Goal: Transaction & Acquisition: Purchase product/service

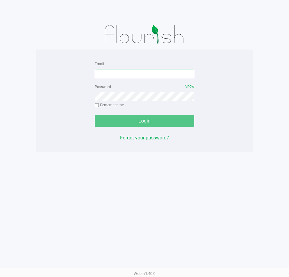
click at [101, 76] on input "Email" at bounding box center [144, 73] width 99 height 9
type input "[EMAIL_ADDRESS][DOMAIN_NAME]"
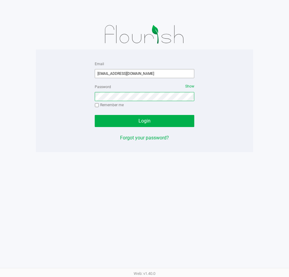
click at [95, 115] on button "Login" at bounding box center [144, 121] width 99 height 12
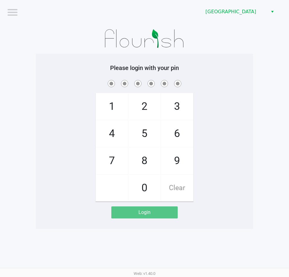
click at [197, 57] on div "Please login with your pin 1 4 7 2 5 8 0 3 6 9 Clear Login" at bounding box center [144, 141] width 217 height 175
checkbox input "true"
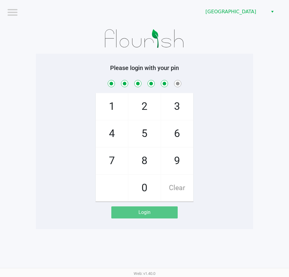
checkbox input "true"
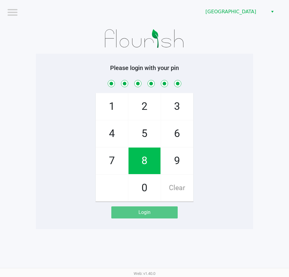
checkbox input "true"
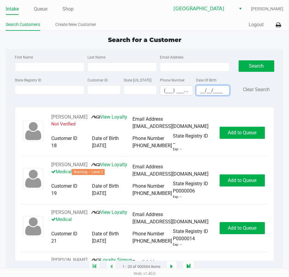
click at [200, 89] on input "__/__/____" at bounding box center [212, 90] width 33 height 9
type input "11/03/1953"
click at [130, 79] on label "State ID" at bounding box center [138, 79] width 28 height 5
click at [121, 85] on input "Customer ID" at bounding box center [103, 89] width 33 height 9
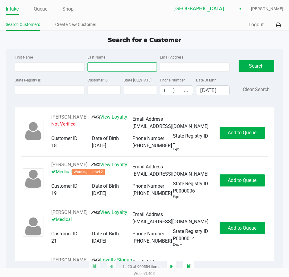
click at [131, 67] on input "Last Name" at bounding box center [121, 66] width 69 height 9
type input "RIO"
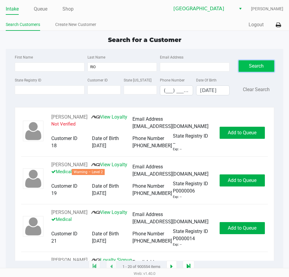
click at [259, 71] on button "Search" at bounding box center [256, 65] width 36 height 11
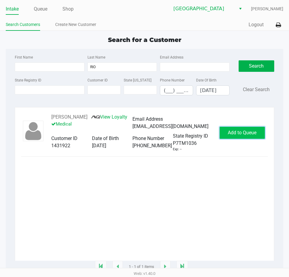
click at [233, 133] on span "Add to Queue" at bounding box center [242, 133] width 29 height 6
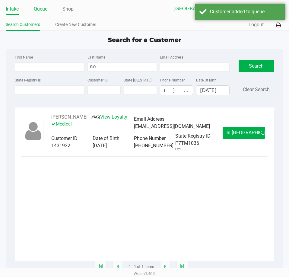
click at [40, 7] on link "Queue" at bounding box center [41, 9] width 14 height 8
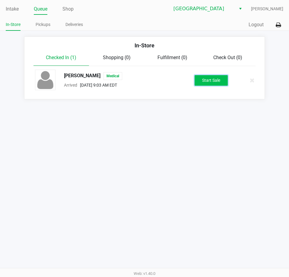
click at [198, 80] on button "Start Sale" at bounding box center [210, 80] width 33 height 11
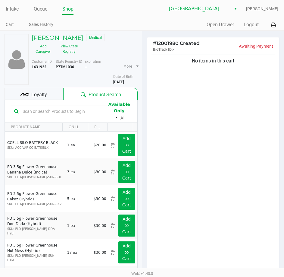
click at [43, 113] on input "text" at bounding box center [62, 111] width 84 height 9
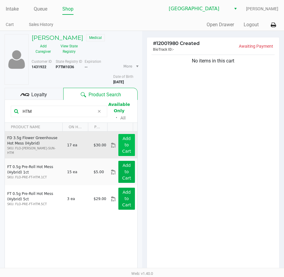
type input "HTM"
click at [126, 144] on button "Add to Cart" at bounding box center [126, 145] width 16 height 22
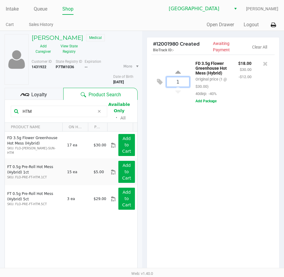
click at [183, 78] on input "1" at bounding box center [178, 81] width 22 height 9
type input "4"
click at [174, 171] on div "HAROLD RIO Medical Add Caregiver View State Registry Customer ID 1431922 State …" at bounding box center [142, 185] width 284 height 309
click at [39, 95] on span "Loyalty" at bounding box center [39, 94] width 16 height 7
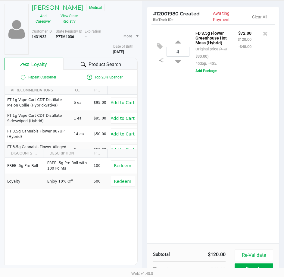
scroll to position [76, 0]
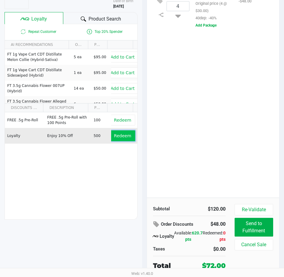
click at [117, 137] on span "Redeem" at bounding box center [122, 135] width 17 height 5
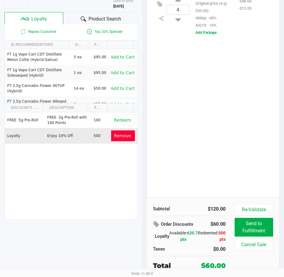
click at [117, 133] on span "Remove" at bounding box center [122, 135] width 17 height 5
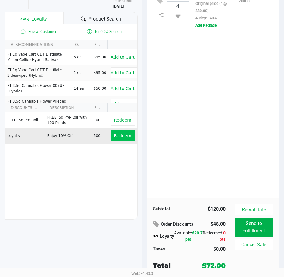
click at [184, 137] on div "4 FD 3.5g Flower Greenhouse Hot Mess (Hybrid) Original price (4 @ $30.00) 40dep…" at bounding box center [213, 88] width 133 height 218
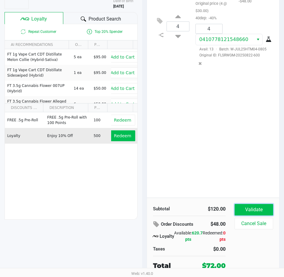
click at [258, 208] on button "Validate" at bounding box center [254, 209] width 39 height 11
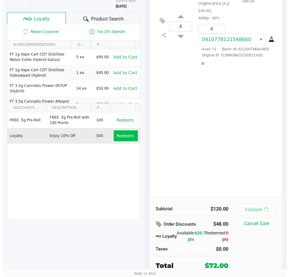
scroll to position [0, 0]
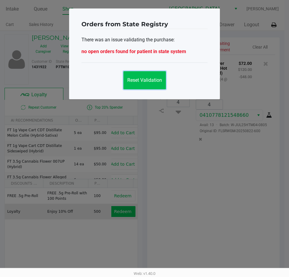
click at [147, 84] on button "Reset Validation" at bounding box center [144, 80] width 42 height 18
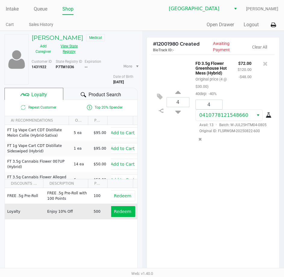
click at [70, 49] on button "View State Registry" at bounding box center [67, 48] width 25 height 15
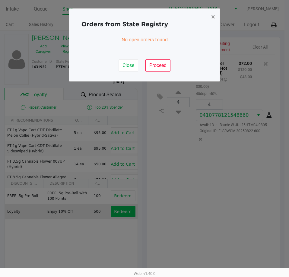
click at [214, 15] on span "×" at bounding box center [213, 17] width 4 height 8
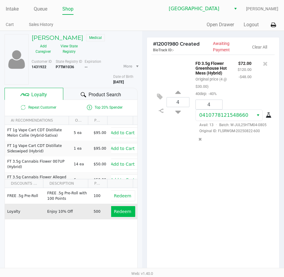
click at [134, 81] on div "More Date of Birth 11/03/1953" at bounding box center [127, 72] width 29 height 26
drag, startPoint x: 134, startPoint y: 81, endPoint x: 114, endPoint y: 80, distance: 19.6
click at [114, 80] on div "More Date of Birth 11/03/1953" at bounding box center [127, 72] width 29 height 26
click at [45, 36] on h5 "HAROLD RIO" at bounding box center [58, 37] width 52 height 7
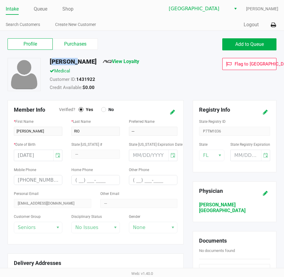
drag, startPoint x: 74, startPoint y: 63, endPoint x: 50, endPoint y: 63, distance: 24.7
click at [50, 63] on h5 "HAROLD RIO" at bounding box center [73, 61] width 47 height 7
drag, startPoint x: 85, startPoint y: 61, endPoint x: 76, endPoint y: 63, distance: 10.0
click at [76, 63] on div "HAROLD RIO View Loyalty" at bounding box center [123, 63] width 157 height 10
click at [39, 9] on link "Queue" at bounding box center [41, 9] width 14 height 8
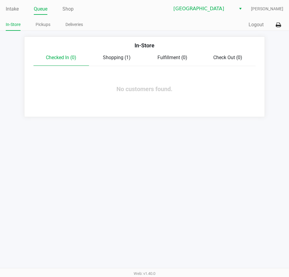
click at [112, 58] on span "Shopping (1)" at bounding box center [117, 58] width 28 height 6
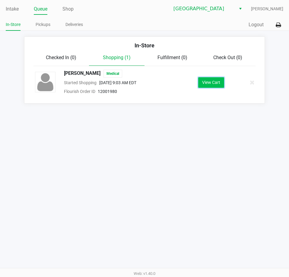
click at [210, 86] on button "View Cart" at bounding box center [211, 82] width 26 height 11
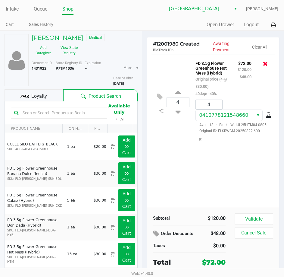
click at [266, 64] on icon at bounding box center [265, 64] width 5 height 6
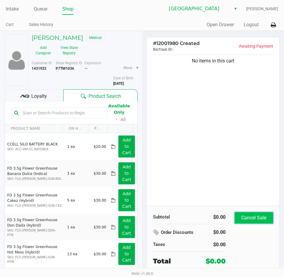
click at [246, 222] on button "Cancel Sale" at bounding box center [254, 217] width 39 height 11
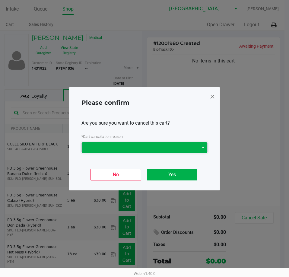
click at [91, 152] on span at bounding box center [140, 147] width 117 height 11
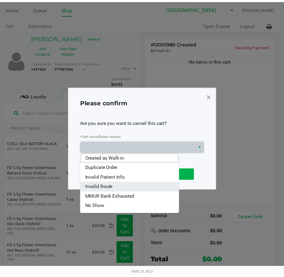
scroll to position [27, 0]
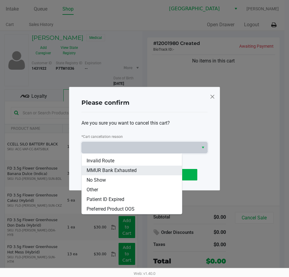
click at [108, 171] on span "MMUR Bank Exhausted" at bounding box center [111, 170] width 50 height 7
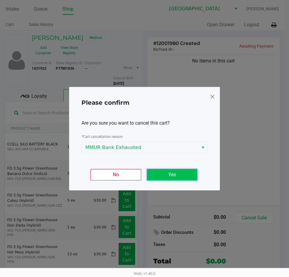
click at [164, 173] on button "Yes" at bounding box center [172, 174] width 50 height 11
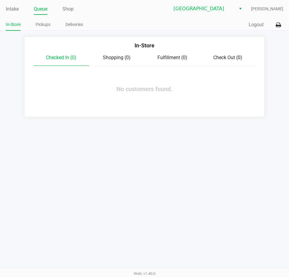
click at [39, 155] on div "Intake Queue Shop Orange Park WC Ashanti Webster In-Store Pickups Deliveries Qu…" at bounding box center [144, 138] width 289 height 277
click at [7, 10] on link "Intake" at bounding box center [12, 9] width 13 height 8
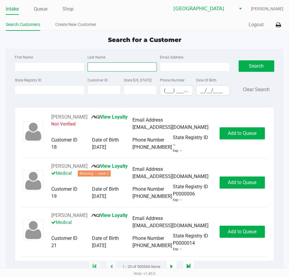
click at [145, 64] on input "Last Name" at bounding box center [121, 66] width 69 height 9
click at [199, 86] on input "__/__/____" at bounding box center [212, 90] width 33 height 9
type input "09/23/1984"
click at [116, 68] on input "Last Name" at bounding box center [121, 66] width 69 height 9
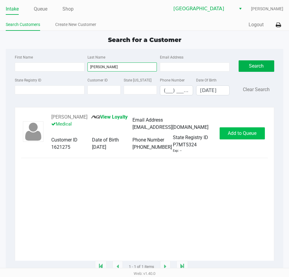
type input "Bloxham"
click at [228, 136] on span "Add to Queue" at bounding box center [242, 133] width 29 height 6
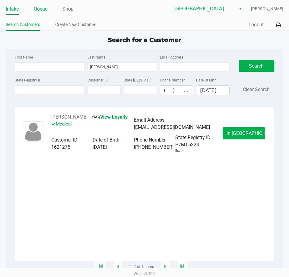
click at [46, 8] on link "Queue" at bounding box center [41, 9] width 14 height 8
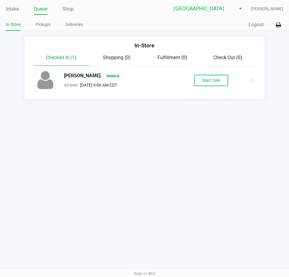
click at [205, 77] on button "Start Sale" at bounding box center [210, 80] width 33 height 11
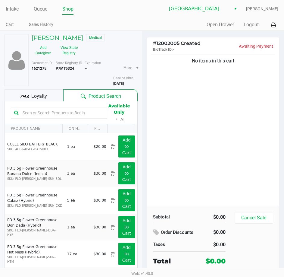
click at [166, 89] on div "No items in this cart" at bounding box center [213, 129] width 133 height 152
click at [40, 110] on input "text" at bounding box center [62, 112] width 84 height 9
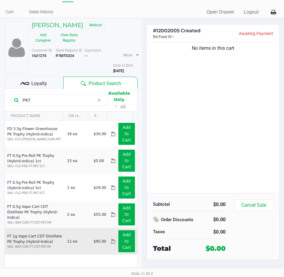
scroll to position [23, 0]
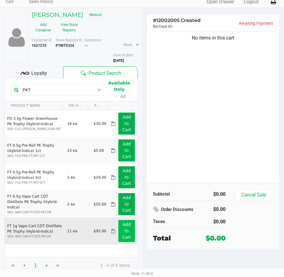
type input "PKT"
click at [118, 228] on button "Add to Cart" at bounding box center [126, 231] width 16 height 22
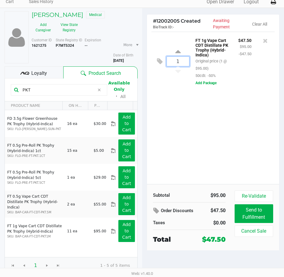
click at [179, 66] on input "1" at bounding box center [178, 61] width 22 height 9
type input "3"
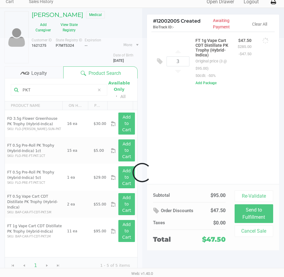
click at [159, 100] on div "Loading MYRON BLOXHAM Medical Add Caregiver View State Registry Customer ID 162…" at bounding box center [142, 142] width 284 height 269
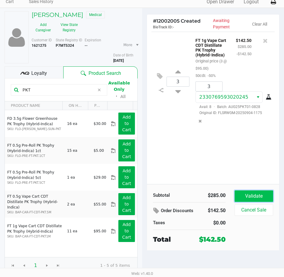
click at [257, 193] on button "Validate" at bounding box center [254, 195] width 39 height 11
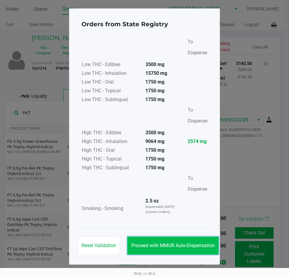
click at [203, 239] on button "Proceed with MMUR Auto-Dispensation" at bounding box center [172, 245] width 91 height 18
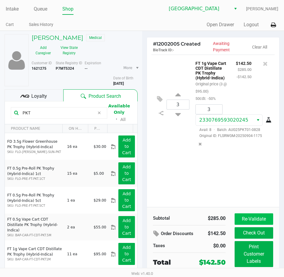
scroll to position [23, 0]
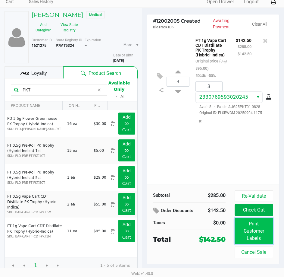
click at [253, 227] on button "Print Customer Labels" at bounding box center [254, 231] width 39 height 26
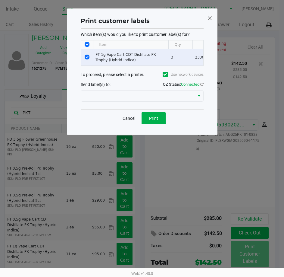
scroll to position [0, 0]
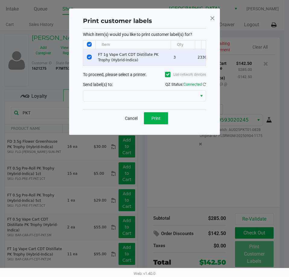
click at [151, 103] on div at bounding box center [144, 96] width 123 height 14
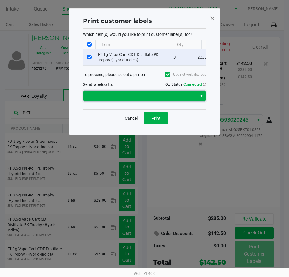
click at [151, 98] on span at bounding box center [140, 95] width 106 height 7
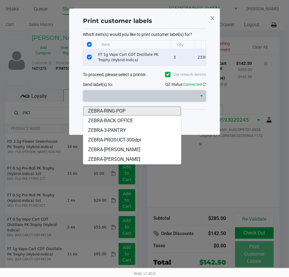
click at [121, 112] on span "ZEBRA-RING-POP" at bounding box center [106, 110] width 37 height 7
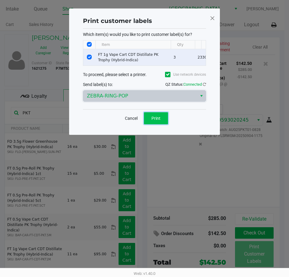
click at [155, 121] on span "Print" at bounding box center [155, 118] width 9 height 5
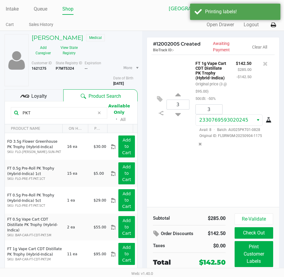
click at [178, 149] on div "3 FT 1g Vape Cart CDT Distillate PK Trophy (Hybrid-Indica) Original price (3 @ …" at bounding box center [214, 104] width 124 height 99
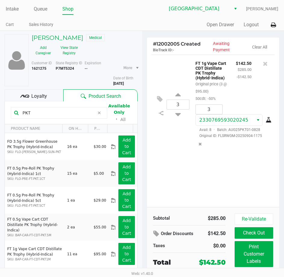
drag, startPoint x: 44, startPoint y: 115, endPoint x: 0, endPoint y: 113, distance: 43.7
click at [0, 113] on div "MYRON BLOXHAM Medical Add Caregiver View State Registry Customer ID 1621275 Sta…" at bounding box center [71, 165] width 142 height 268
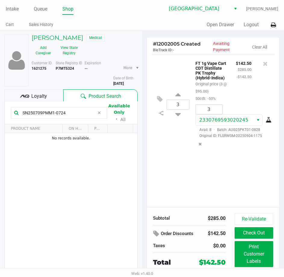
type input "SN250709PMM1-0724"
click at [129, 20] on ul "Cart Sales History" at bounding box center [74, 25] width 137 height 10
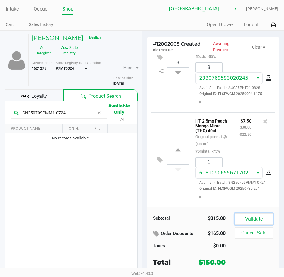
click at [253, 216] on button "Validate" at bounding box center [254, 218] width 39 height 11
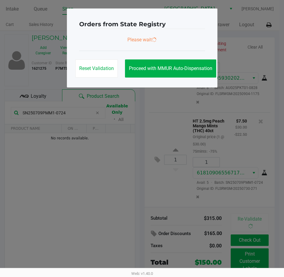
scroll to position [68, 0]
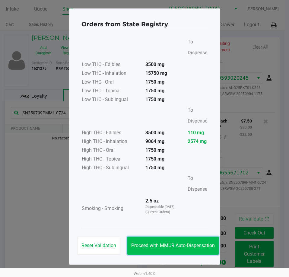
click at [169, 245] on span "Proceed with MMUR Auto-Dispensation" at bounding box center [172, 245] width 83 height 6
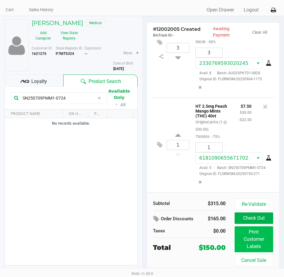
scroll to position [23, 0]
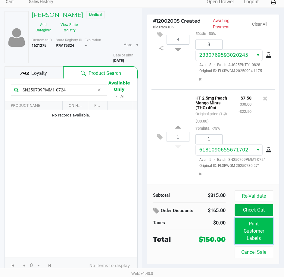
click at [260, 241] on button "Print Customer Labels" at bounding box center [254, 231] width 39 height 26
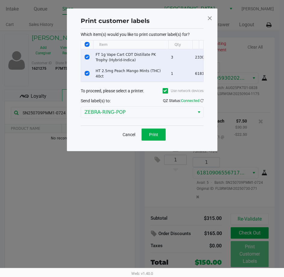
scroll to position [0, 0]
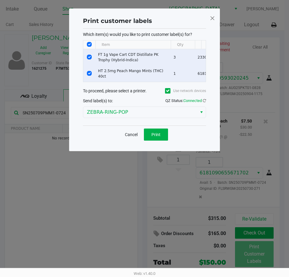
click at [94, 53] on td "Data table" at bounding box center [89, 57] width 12 height 16
click at [92, 56] on td "Data table" at bounding box center [89, 57] width 12 height 16
click at [89, 58] on input "Select Row" at bounding box center [89, 57] width 5 height 5
checkbox input "false"
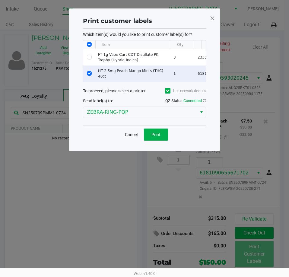
click at [149, 132] on div "Cancel Print" at bounding box center [144, 134] width 123 height 18
click at [149, 137] on button "Print" at bounding box center [156, 134] width 24 height 12
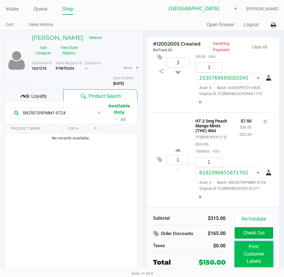
click at [256, 248] on button "Print Customer Labels" at bounding box center [254, 254] width 39 height 26
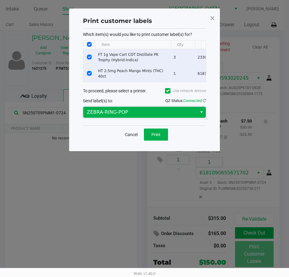
click at [140, 116] on span "ZEBRA-RING-POP" at bounding box center [140, 111] width 106 height 7
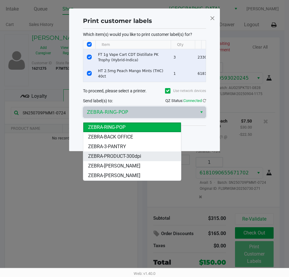
drag, startPoint x: 108, startPoint y: 140, endPoint x: 111, endPoint y: 152, distance: 12.4
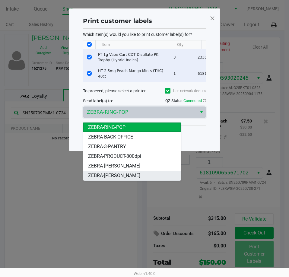
drag, startPoint x: 111, startPoint y: 152, endPoint x: 103, endPoint y: 174, distance: 23.5
click at [103, 174] on span "ZEBRA-LIONEL-RICHIE" at bounding box center [114, 175] width 52 height 7
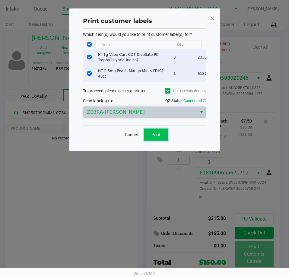
click at [159, 137] on span "Print" at bounding box center [155, 134] width 9 height 5
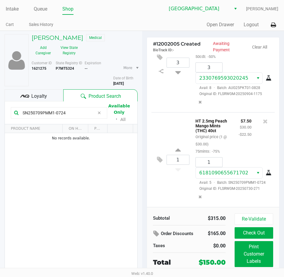
click at [51, 90] on div "Loyalty" at bounding box center [34, 95] width 59 height 12
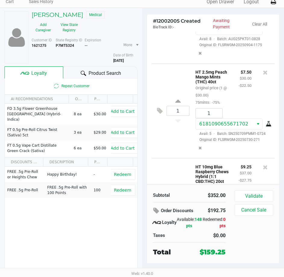
scroll to position [181, 0]
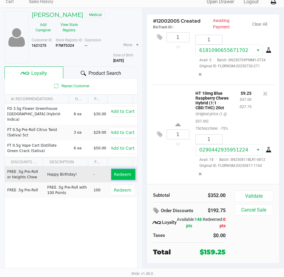
click at [119, 174] on span "Redeem" at bounding box center [122, 174] width 17 height 5
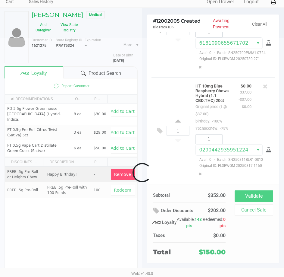
scroll to position [189, 0]
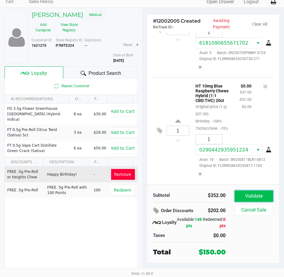
click at [254, 196] on button "Validate" at bounding box center [254, 195] width 39 height 11
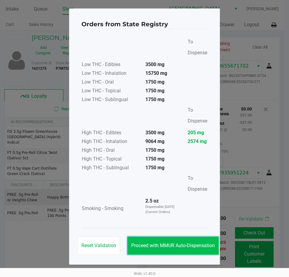
click at [162, 240] on button "Proceed with MMUR Auto-Dispensation" at bounding box center [172, 245] width 91 height 18
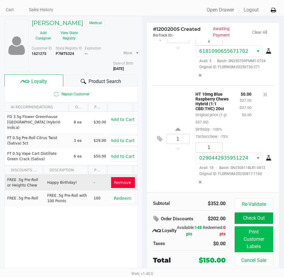
scroll to position [23, 0]
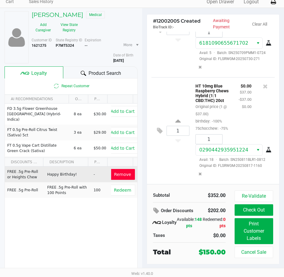
click at [276, 231] on div "Re-Validate Check Out Print Customer Labels Cancel Sale" at bounding box center [256, 223] width 43 height 67
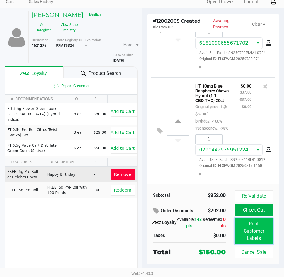
click at [257, 231] on button "Print Customer Labels" at bounding box center [254, 231] width 39 height 26
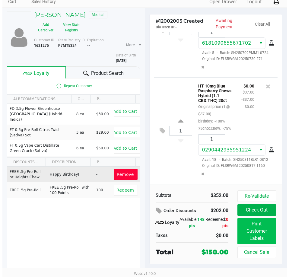
scroll to position [0, 0]
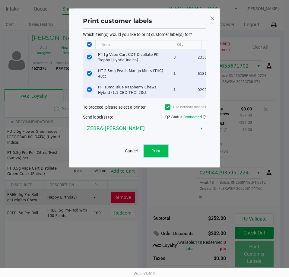
click at [158, 153] on span "Print" at bounding box center [155, 150] width 9 height 5
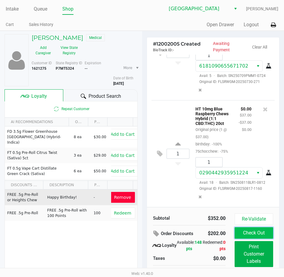
click at [253, 237] on button "Check Out" at bounding box center [254, 232] width 39 height 11
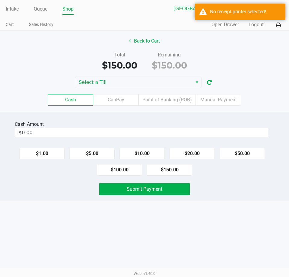
click at [127, 89] on div "Cash CanPay Point of Banking (POB) Manual Payment" at bounding box center [144, 100] width 298 height 24
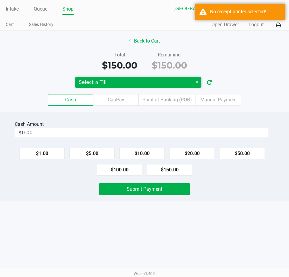
click at [128, 83] on span "Select a Till" at bounding box center [134, 82] width 110 height 7
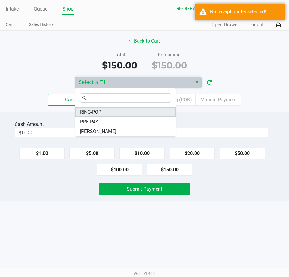
click at [94, 109] on span "RING-POP" at bounding box center [90, 111] width 21 height 7
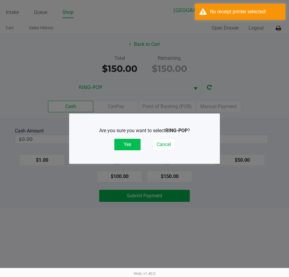
click at [124, 140] on button "Yes" at bounding box center [127, 144] width 26 height 11
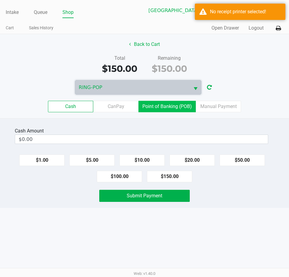
click at [168, 107] on label "Point of Banking (POB)" at bounding box center [166, 106] width 57 height 11
click at [0, 0] on 7 "Point of Banking (POB)" at bounding box center [0, 0] width 0 height 0
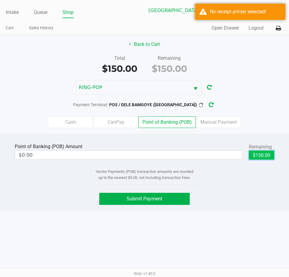
click at [257, 153] on button "$150.00" at bounding box center [261, 154] width 25 height 9
type input "$150.00"
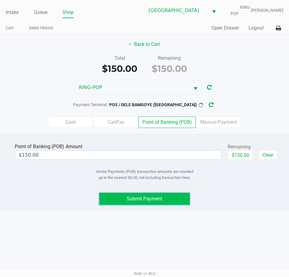
click at [140, 202] on button "Submit Payment" at bounding box center [144, 199] width 90 height 12
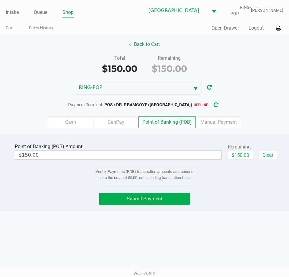
click at [213, 103] on icon "button" at bounding box center [215, 104] width 5 height 5
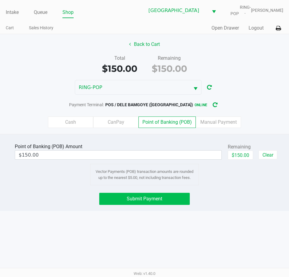
click at [124, 203] on button "Submit Payment" at bounding box center [144, 199] width 90 height 12
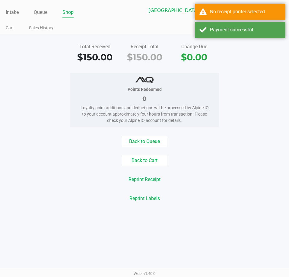
click at [237, 5] on div "No receipt printer selected" at bounding box center [240, 12] width 90 height 16
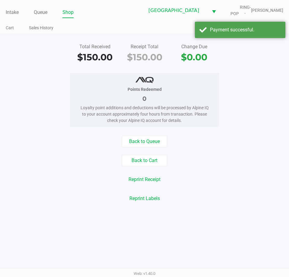
click at [238, 120] on div "Points Redeemed 0 Loyalty point additions and deductions will be processed by A…" at bounding box center [144, 100] width 298 height 54
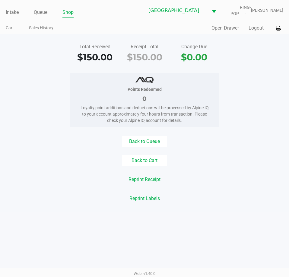
click at [242, 53] on div "Total Received $150.00 Receipt Total $150.00 Change Due $0.00" at bounding box center [144, 53] width 298 height 21
click at [275, 29] on icon at bounding box center [277, 28] width 5 height 4
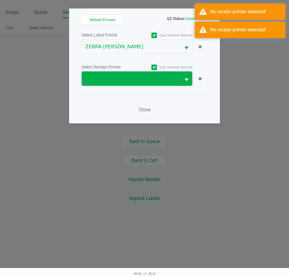
click at [113, 82] on span at bounding box center [131, 78] width 92 height 7
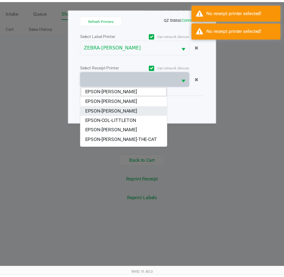
scroll to position [36, 0]
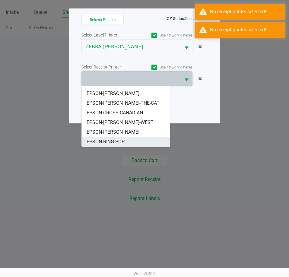
click at [99, 142] on span "EPSON-RING-POP" at bounding box center [105, 141] width 38 height 7
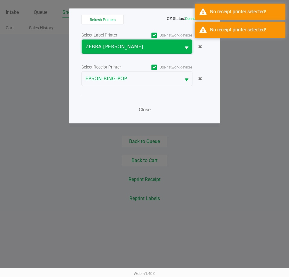
click at [115, 47] on span "ZEBRA-LIONEL-RICHIE" at bounding box center [131, 46] width 92 height 7
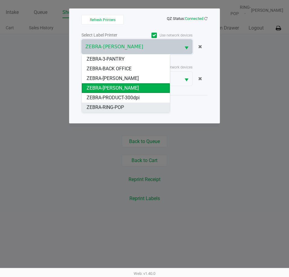
click at [113, 108] on span "ZEBRA-RING-POP" at bounding box center [104, 107] width 37 height 7
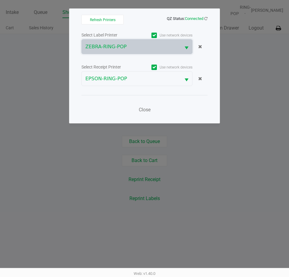
drag, startPoint x: 121, startPoint y: 105, endPoint x: 138, endPoint y: 102, distance: 17.4
click at [122, 105] on div "Close" at bounding box center [144, 106] width 126 height 22
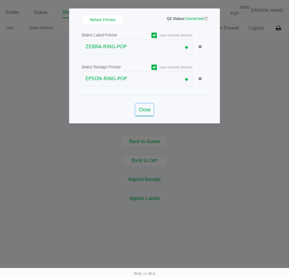
click at [141, 107] on span "Close" at bounding box center [145, 110] width 12 height 6
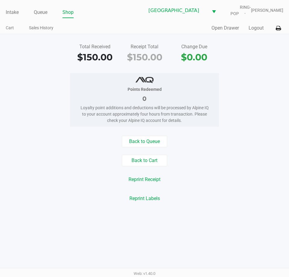
click at [226, 95] on ngb-modal-window "Refresh Printers QZ Status: Connected Select Label Printer Use network devices …" at bounding box center [144, 138] width 289 height 277
click at [277, 27] on icon at bounding box center [277, 28] width 5 height 4
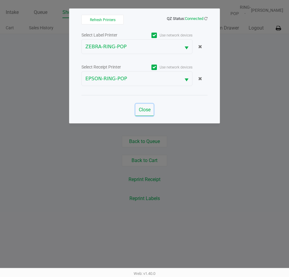
click at [142, 109] on span "Close" at bounding box center [145, 110] width 12 height 6
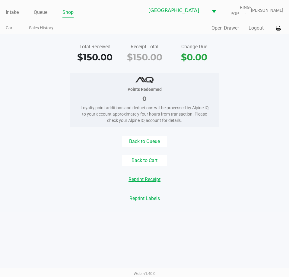
click at [150, 179] on button "Reprint Receipt" at bounding box center [144, 179] width 40 height 11
click at [135, 160] on button "Back to Cart" at bounding box center [144, 160] width 45 height 11
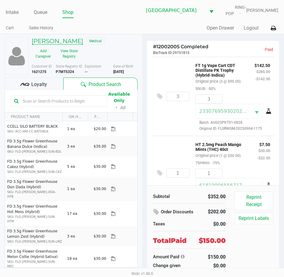
click at [55, 43] on h5 "MYRON BLOXHAM" at bounding box center [58, 40] width 52 height 7
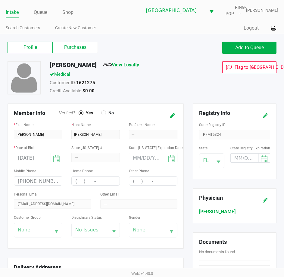
click at [130, 63] on link "View Loyalty" at bounding box center [121, 65] width 36 height 6
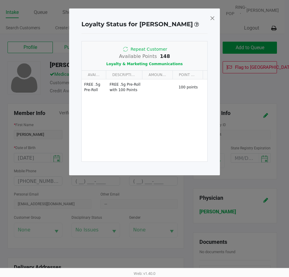
click at [214, 18] on span at bounding box center [211, 18] width 5 height 10
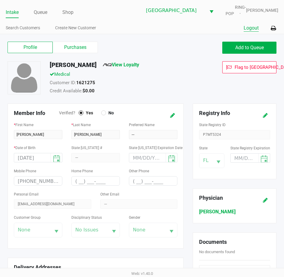
click at [249, 29] on button "Logout" at bounding box center [251, 27] width 15 height 7
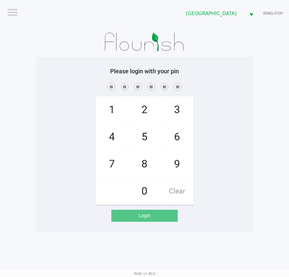
click at [234, 76] on div "Please login with your pin 1 4 7 2 5 8 0 3 6 9 Clear Login" at bounding box center [144, 144] width 217 height 154
checkbox input "true"
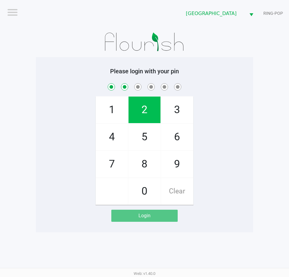
checkbox input "true"
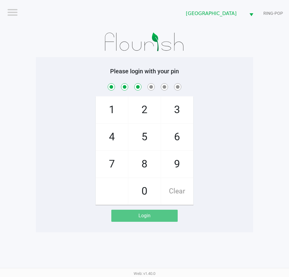
checkbox input "true"
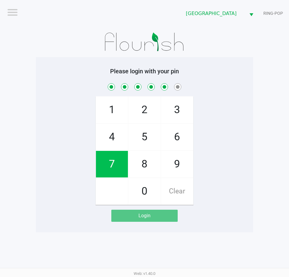
checkbox input "true"
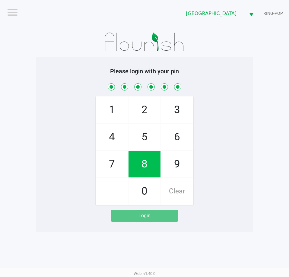
checkbox input "true"
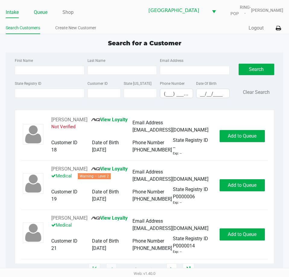
click at [39, 10] on link "Queue" at bounding box center [41, 12] width 14 height 8
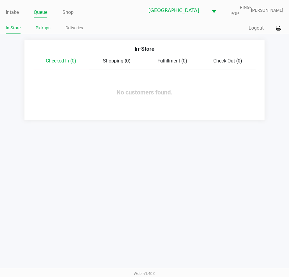
click at [44, 29] on link "Pickups" at bounding box center [43, 28] width 15 height 8
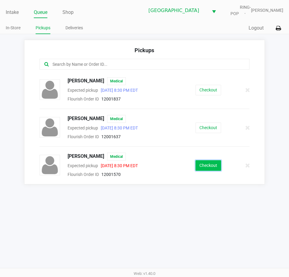
click at [210, 165] on button "Checkout" at bounding box center [208, 165] width 26 height 11
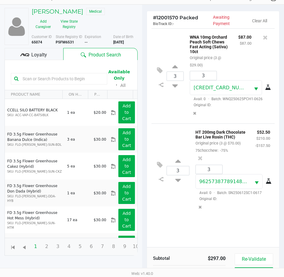
scroll to position [20, 0]
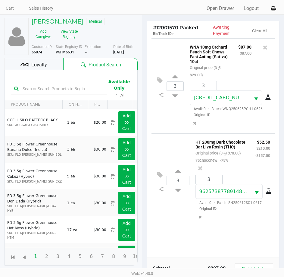
click at [46, 62] on span "Loyalty" at bounding box center [39, 64] width 16 height 7
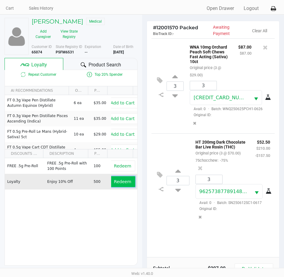
click at [118, 181] on span "Redeem" at bounding box center [122, 181] width 17 height 5
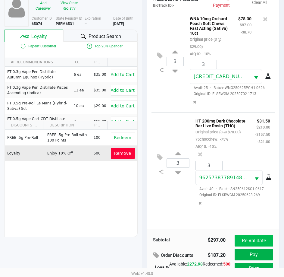
scroll to position [80, 0]
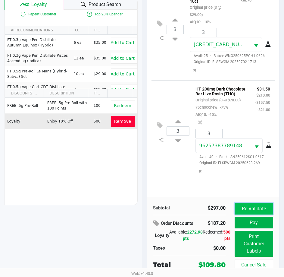
click at [250, 206] on button "Re-Validate" at bounding box center [254, 208] width 39 height 11
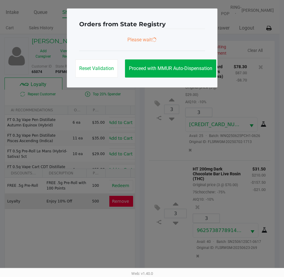
scroll to position [0, 0]
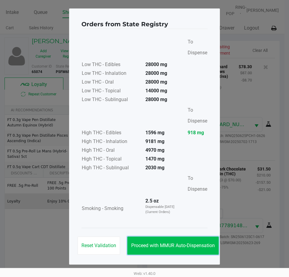
click at [162, 238] on button "Proceed with MMUR Auto-Dispensation" at bounding box center [172, 245] width 91 height 18
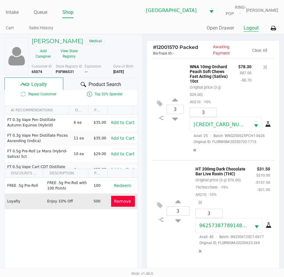
click at [250, 27] on button "Logout" at bounding box center [251, 27] width 15 height 7
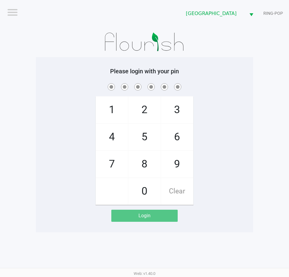
click at [226, 137] on div "1 4 7 2 5 8 0 3 6 9 Clear" at bounding box center [144, 143] width 217 height 123
checkbox input "true"
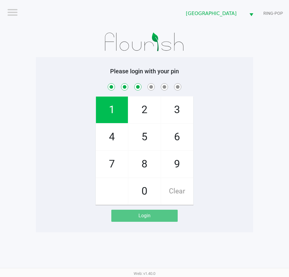
checkbox input "true"
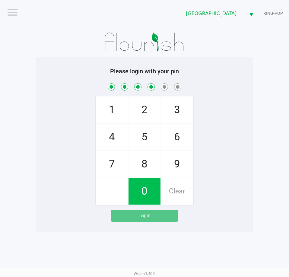
checkbox input "true"
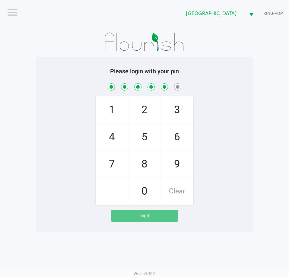
checkbox input "true"
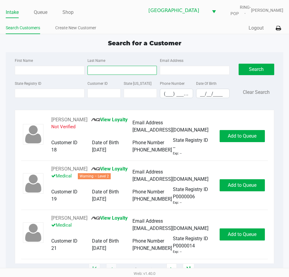
click at [100, 71] on input "Last Name" at bounding box center [121, 70] width 69 height 9
type input "RiO"
click at [204, 92] on input "__/__/____" at bounding box center [212, 93] width 33 height 9
type input "11/03/1953"
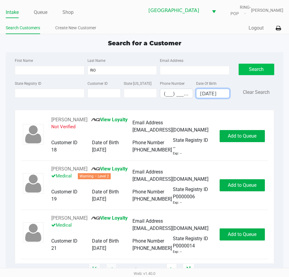
click at [253, 67] on button "Search" at bounding box center [256, 69] width 36 height 11
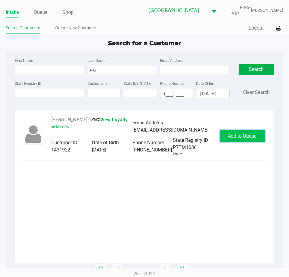
click at [226, 132] on button "Add to Queue" at bounding box center [241, 136] width 45 height 12
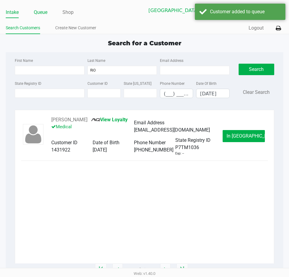
click at [45, 16] on link "Queue" at bounding box center [41, 12] width 14 height 8
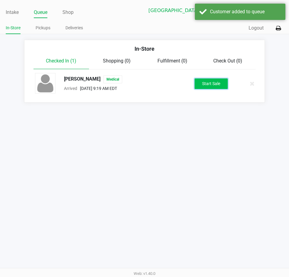
click at [206, 86] on button "Start Sale" at bounding box center [210, 83] width 33 height 11
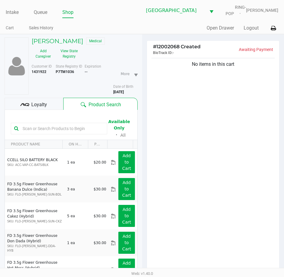
click at [57, 129] on input "text" at bounding box center [62, 128] width 84 height 9
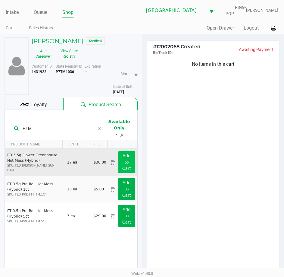
type input "HTM"
click at [123, 165] on button "Add to Cart" at bounding box center [126, 162] width 16 height 22
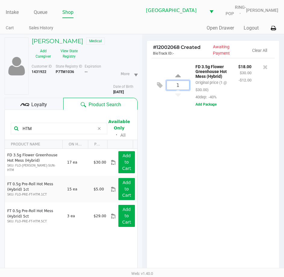
click at [182, 85] on input "1" at bounding box center [178, 85] width 22 height 9
type input "4"
click at [208, 140] on div "HAROLD RIO Medical Add Caregiver View State Registry Customer ID 1431922 State …" at bounding box center [142, 188] width 284 height 309
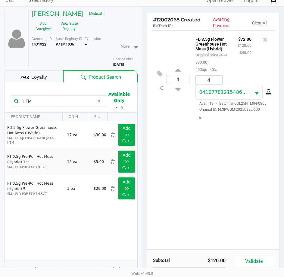
scroll to position [66, 0]
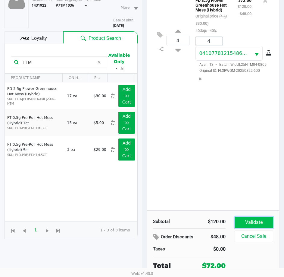
click at [251, 218] on button "Validate" at bounding box center [254, 221] width 39 height 11
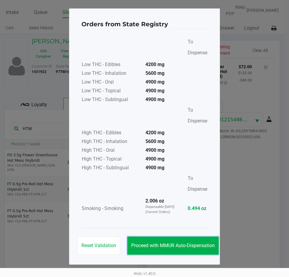
drag, startPoint x: 175, startPoint y: 243, endPoint x: 187, endPoint y: 231, distance: 17.3
click at [176, 244] on span "Proceed with MMUR Auto-Dispensation" at bounding box center [172, 245] width 83 height 6
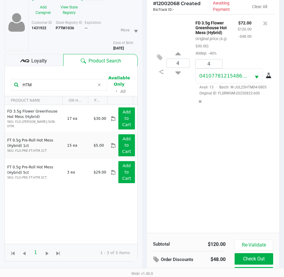
scroll to position [80, 0]
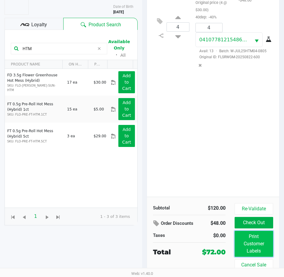
click at [245, 250] on button "Print Customer Labels" at bounding box center [254, 244] width 39 height 26
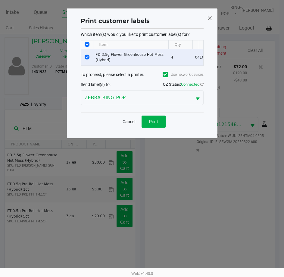
scroll to position [0, 0]
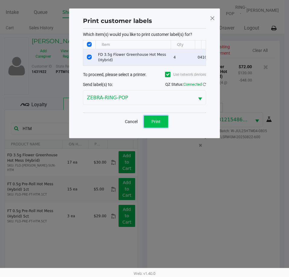
click at [156, 123] on button "Print" at bounding box center [156, 121] width 24 height 12
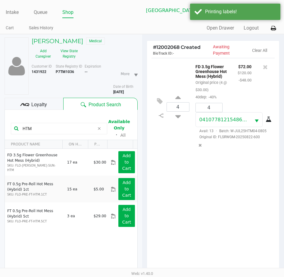
click at [43, 108] on div "Loyalty" at bounding box center [34, 104] width 59 height 12
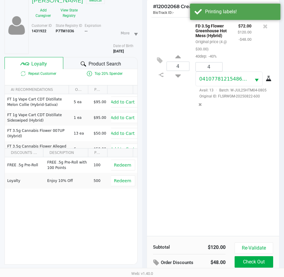
scroll to position [80, 0]
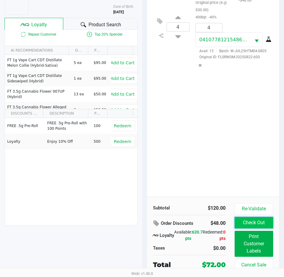
click at [243, 222] on button "Check Out" at bounding box center [254, 222] width 39 height 11
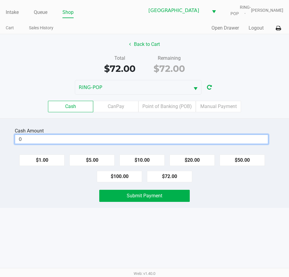
click at [60, 138] on input "0" at bounding box center [141, 139] width 253 height 9
click at [49, 212] on div "Intake Queue Shop Orange Park WC RING-POP Ashanti Webster Cart Sales History Qu…" at bounding box center [144, 138] width 289 height 277
type input "$80.00"
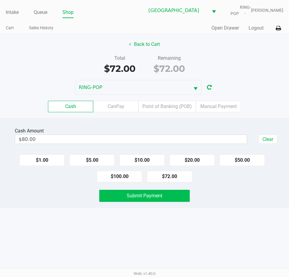
click at [124, 200] on button "Submit Payment" at bounding box center [144, 196] width 90 height 12
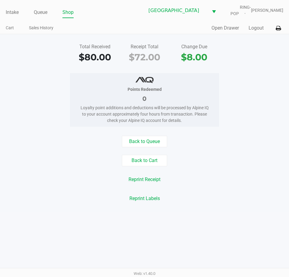
click at [253, 26] on button "Logout" at bounding box center [255, 27] width 15 height 7
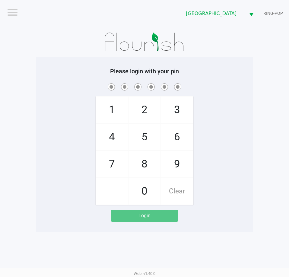
drag, startPoint x: 253, startPoint y: 26, endPoint x: 73, endPoint y: 133, distance: 209.5
drag, startPoint x: 73, startPoint y: 133, endPoint x: 61, endPoint y: 135, distance: 12.3
click at [61, 135] on div "1 4 7 2 5 8 0 3 6 9 Clear" at bounding box center [144, 143] width 217 height 123
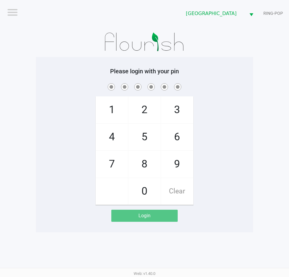
click at [61, 135] on div "1 4 7 2 5 8 0 3 6 9 Clear" at bounding box center [144, 143] width 217 height 123
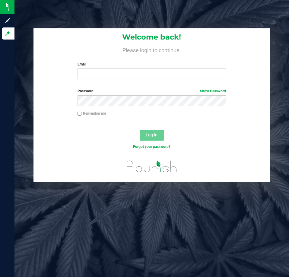
click at [151, 68] on div "Email Required Please format your email correctly." at bounding box center [151, 70] width 157 height 18
click at [96, 75] on input "Email" at bounding box center [151, 73] width 148 height 11
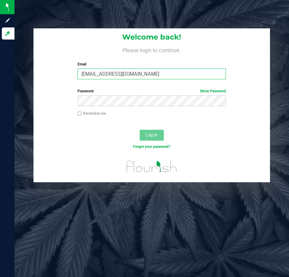
type input "[EMAIL_ADDRESS][DOMAIN_NAME]"
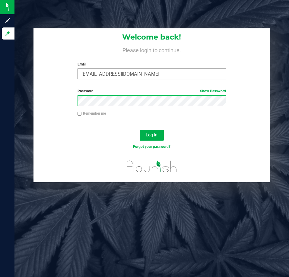
click at [140, 130] on button "Log In" at bounding box center [152, 135] width 24 height 11
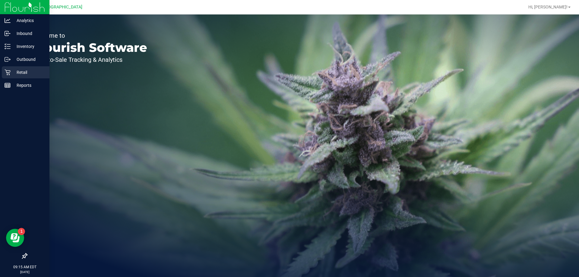
click at [17, 74] on p "Retail" at bounding box center [29, 72] width 36 height 7
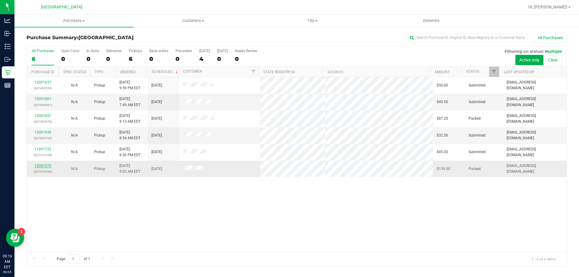
click at [45, 167] on link "12001570" at bounding box center [42, 166] width 17 height 4
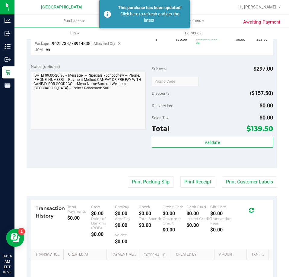
scroll to position [204, 0]
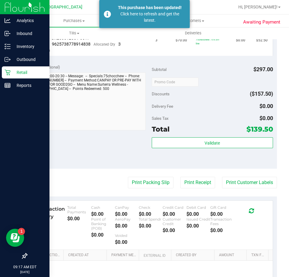
click at [15, 11] on img at bounding box center [25, 7] width 40 height 14
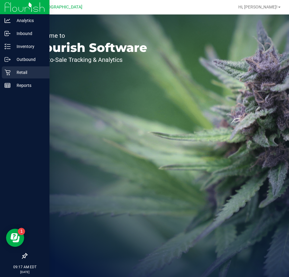
click at [11, 75] on p "Retail" at bounding box center [29, 72] width 36 height 7
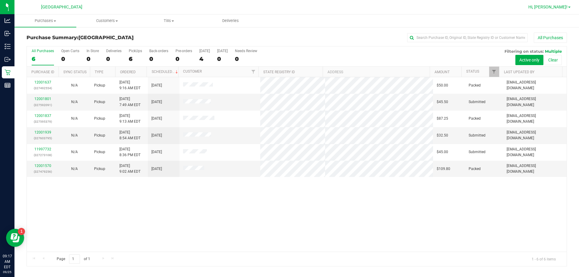
click at [288, 7] on span "Hi, [PERSON_NAME]!" at bounding box center [547, 7] width 39 height 5
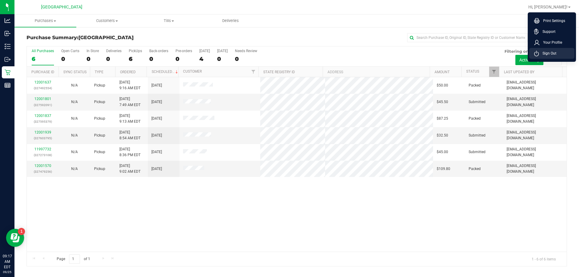
click at [288, 58] on li "Sign Out" at bounding box center [551, 53] width 45 height 11
